Goal: Ask a question

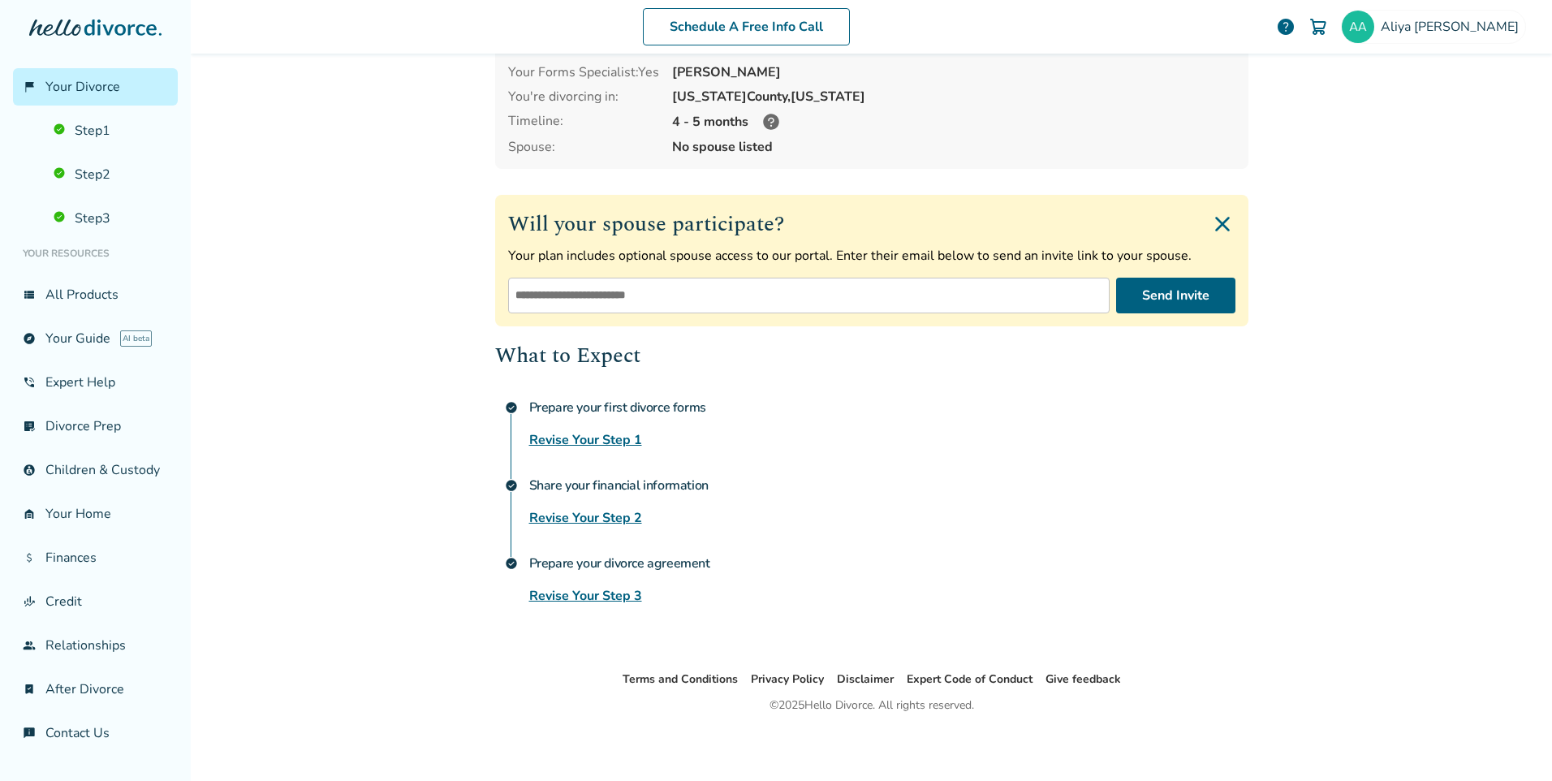
scroll to position [109, 0]
click at [70, 291] on link "view_list All Products" at bounding box center [95, 294] width 165 height 37
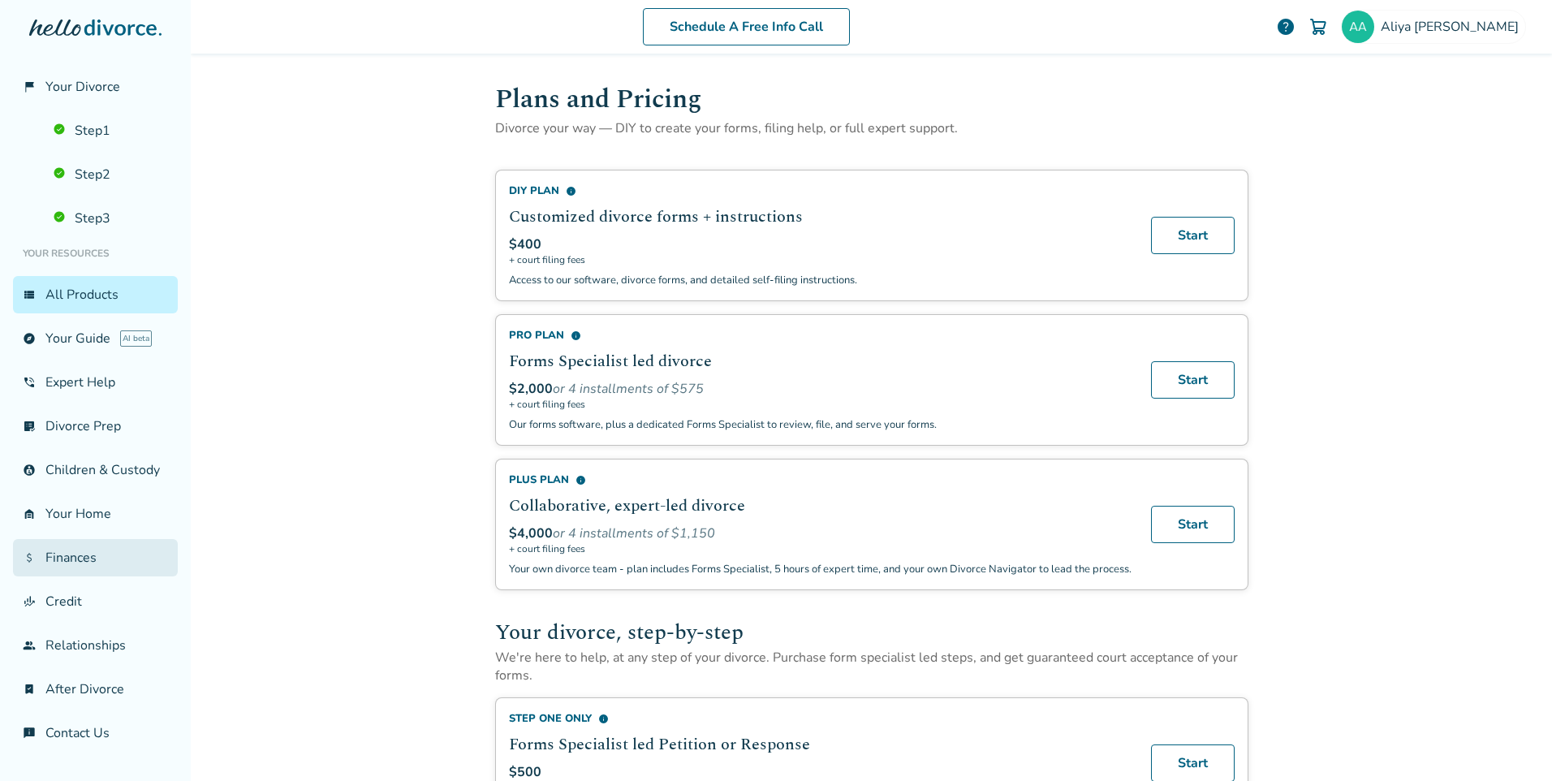
click at [76, 572] on link "attach_money Finances" at bounding box center [95, 557] width 165 height 37
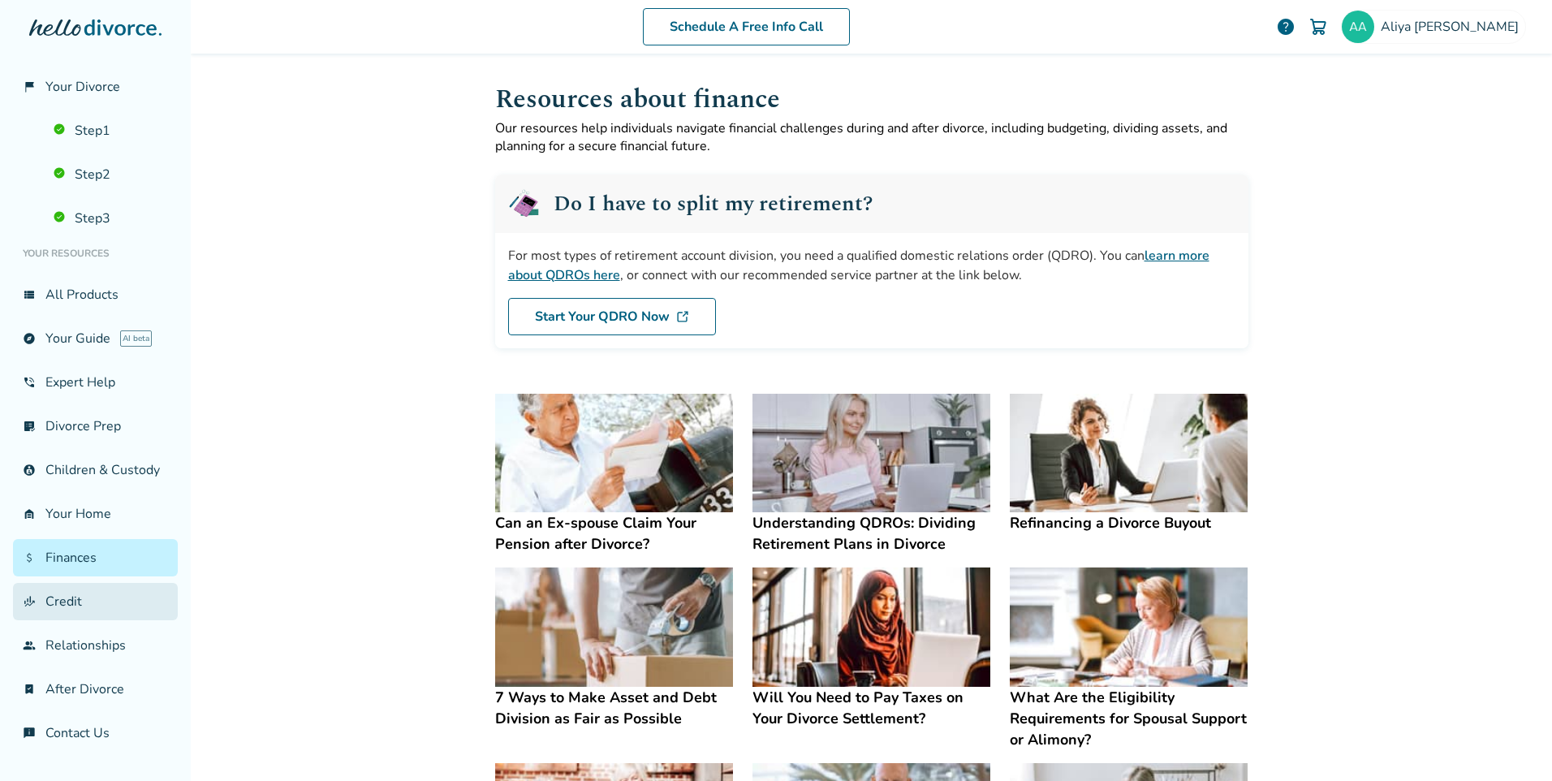
click at [65, 620] on link "finance_mode Credit" at bounding box center [95, 601] width 165 height 37
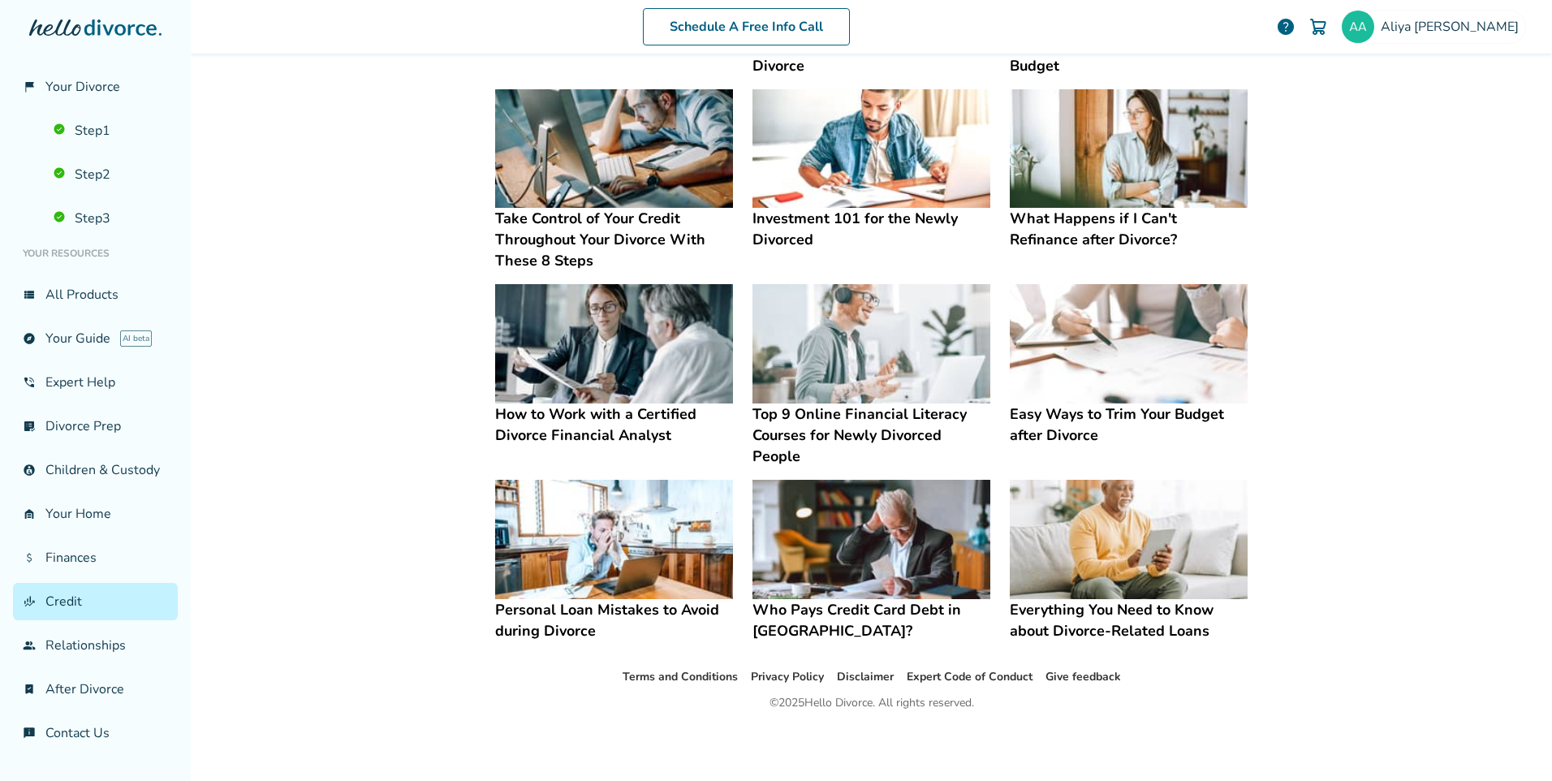
scroll to position [8, 0]
click at [86, 658] on link "group Relationships" at bounding box center [95, 645] width 165 height 37
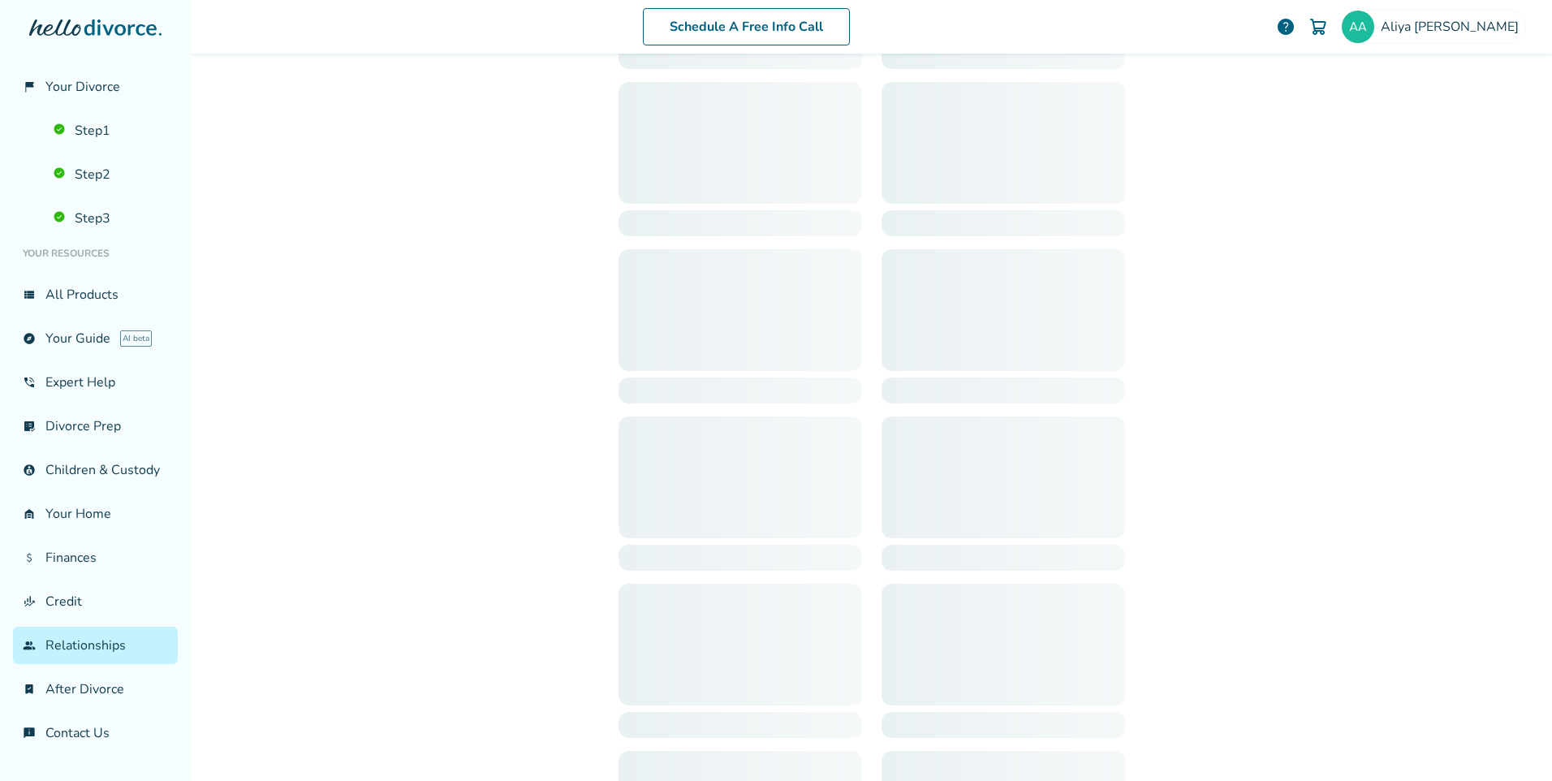
scroll to position [80, 0]
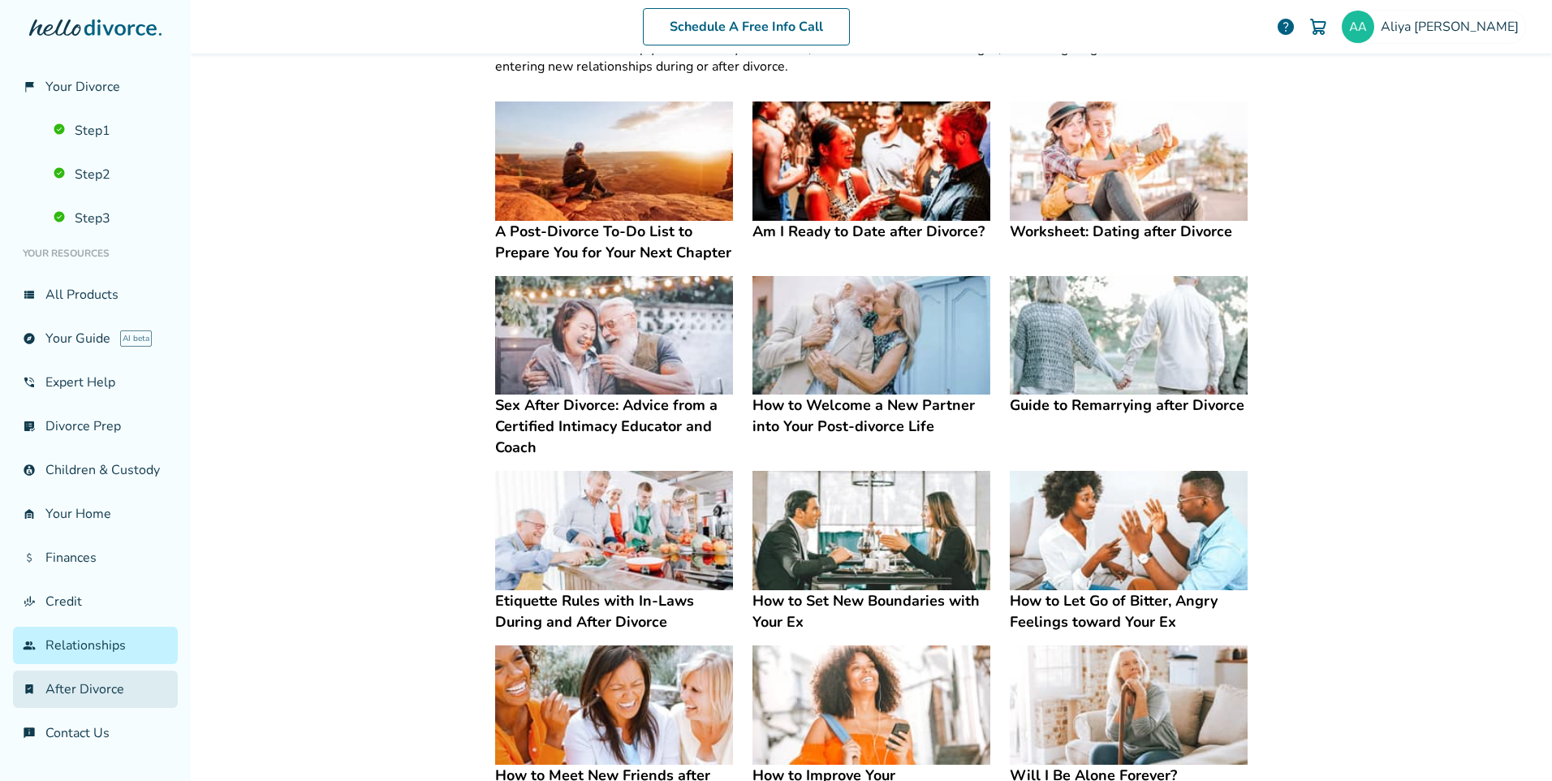
click at [78, 697] on link "bookmark_check After Divorce" at bounding box center [95, 689] width 165 height 37
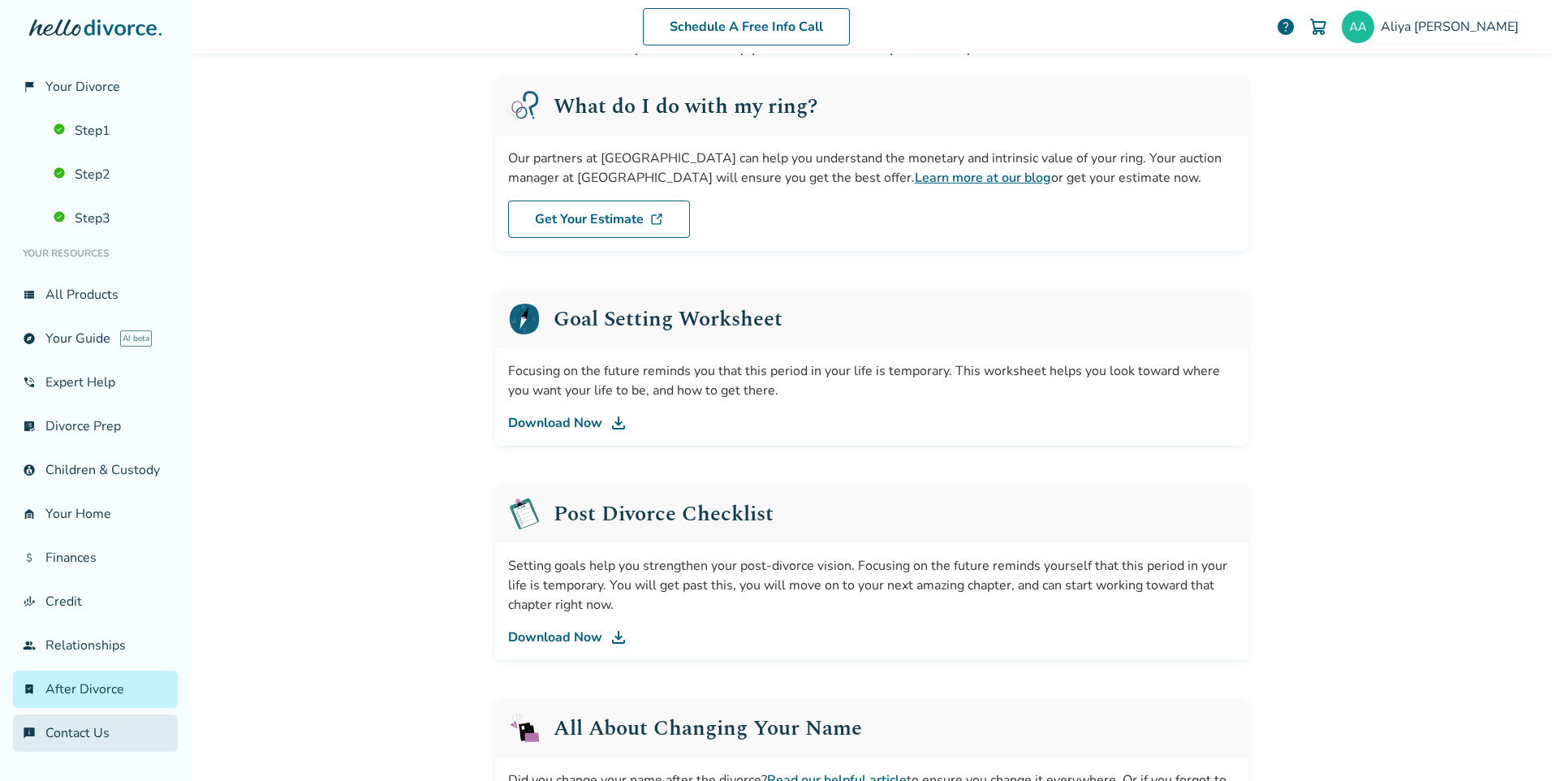
click at [100, 740] on link "chat_info Contact Us" at bounding box center [95, 732] width 165 height 37
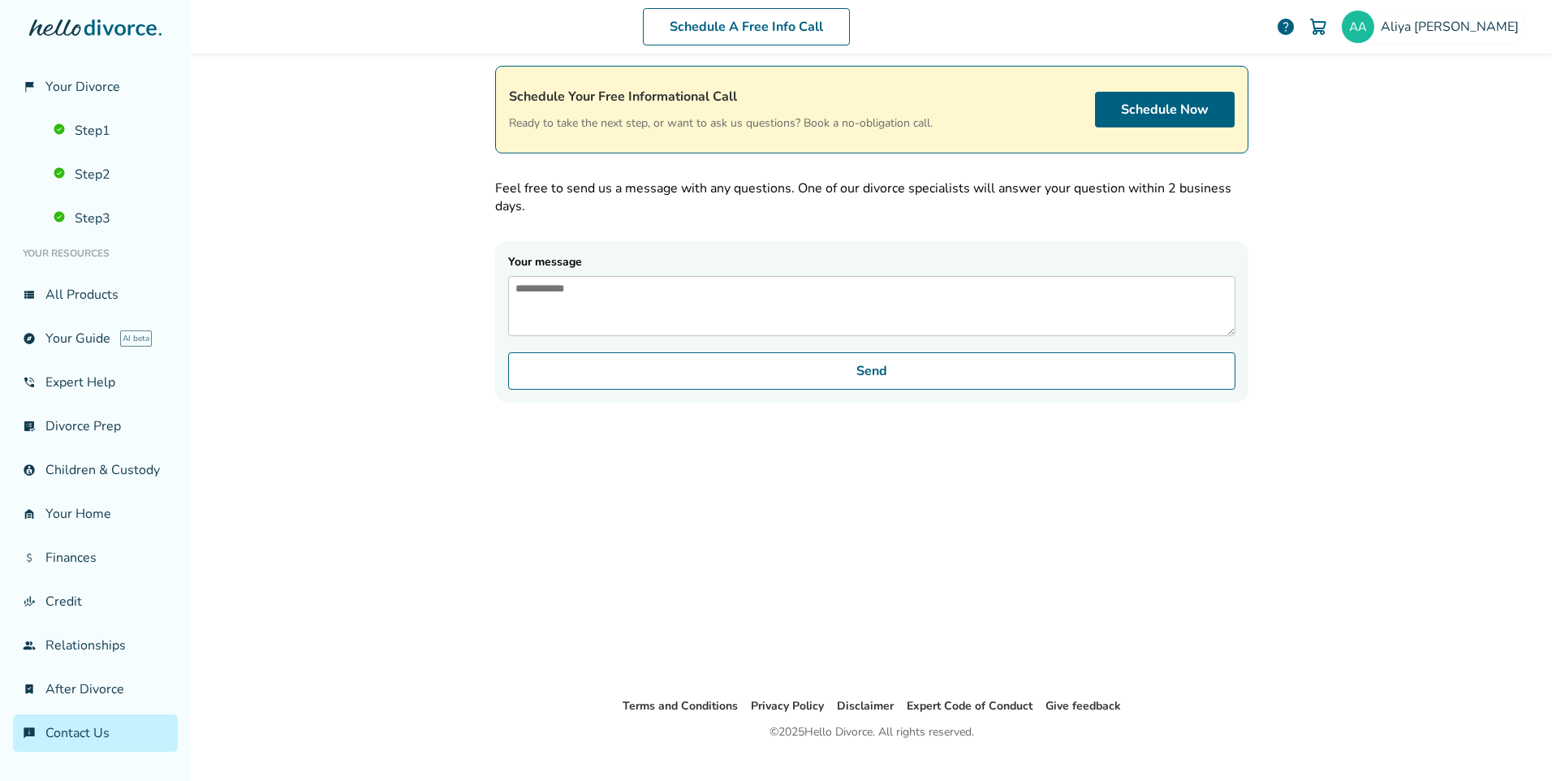
click at [582, 325] on textarea "Your message" at bounding box center [871, 306] width 727 height 60
click at [1190, 103] on link "Schedule Now" at bounding box center [1165, 110] width 140 height 36
click at [1155, 111] on link "Schedule Now" at bounding box center [1165, 110] width 140 height 36
